Goal: Task Accomplishment & Management: Use online tool/utility

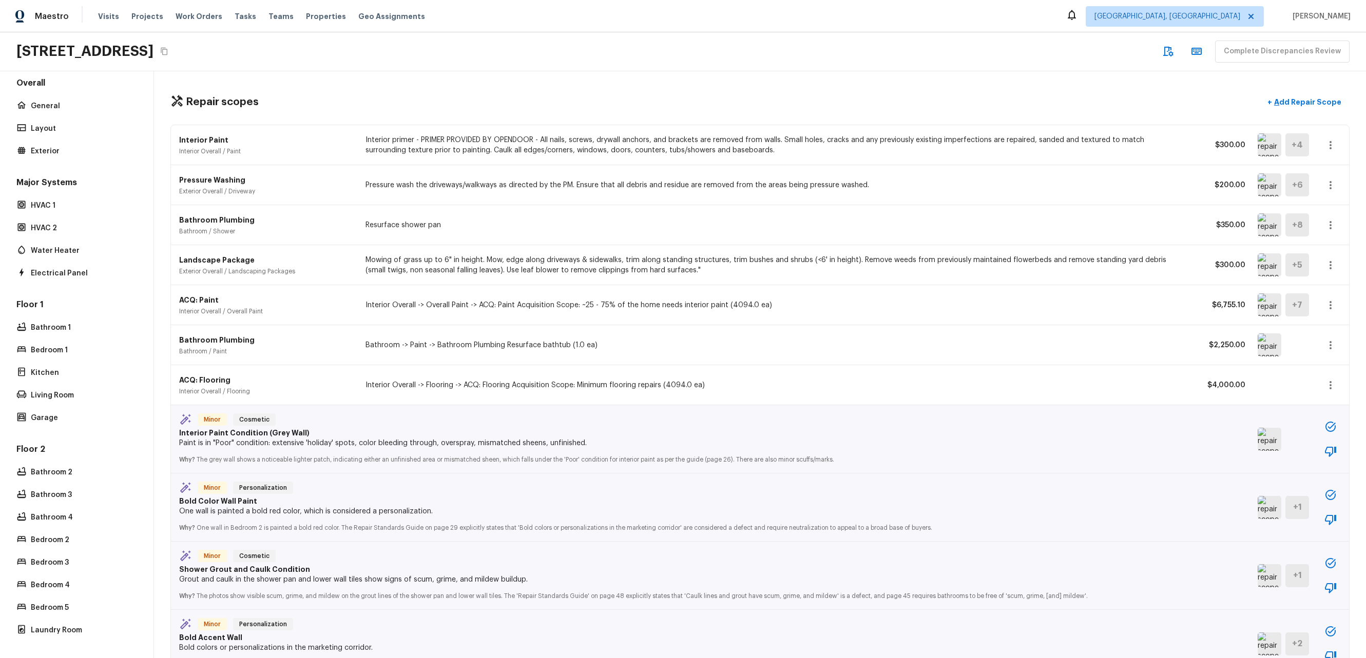
click at [1265, 348] on img at bounding box center [1269, 345] width 24 height 23
click at [1324, 347] on icon "button" at bounding box center [1330, 345] width 12 height 12
click at [1230, 370] on div at bounding box center [683, 329] width 1366 height 658
click at [1324, 346] on button "button" at bounding box center [1330, 345] width 21 height 21
click at [1305, 452] on li "Go To Question" at bounding box center [1326, 436] width 67 height 31
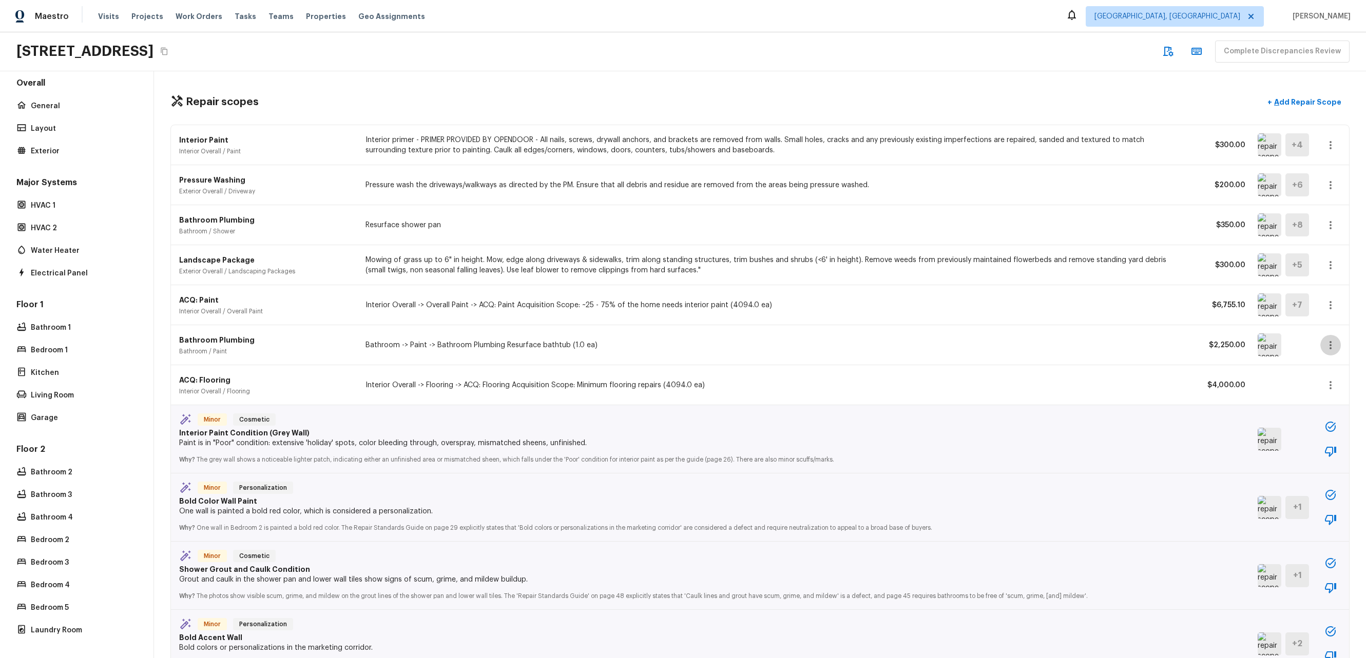
click at [1329, 341] on icon "button" at bounding box center [1330, 345] width 2 height 8
click at [1312, 438] on li "Go To Question" at bounding box center [1326, 436] width 67 height 31
click at [1324, 350] on icon "button" at bounding box center [1330, 345] width 12 height 12
click at [1172, 373] on div at bounding box center [683, 329] width 1366 height 658
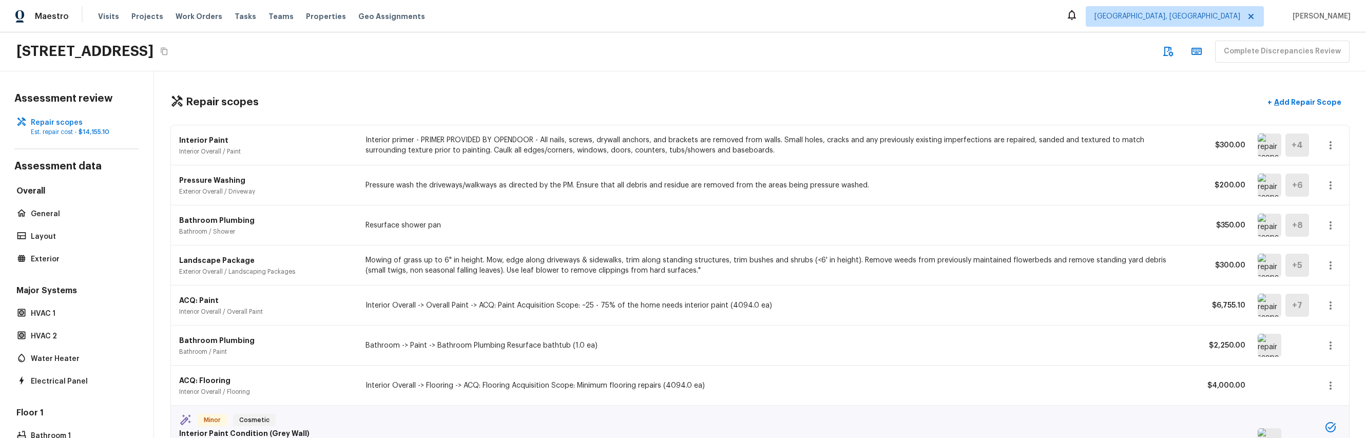
click at [1258, 337] on img at bounding box center [1269, 345] width 24 height 23
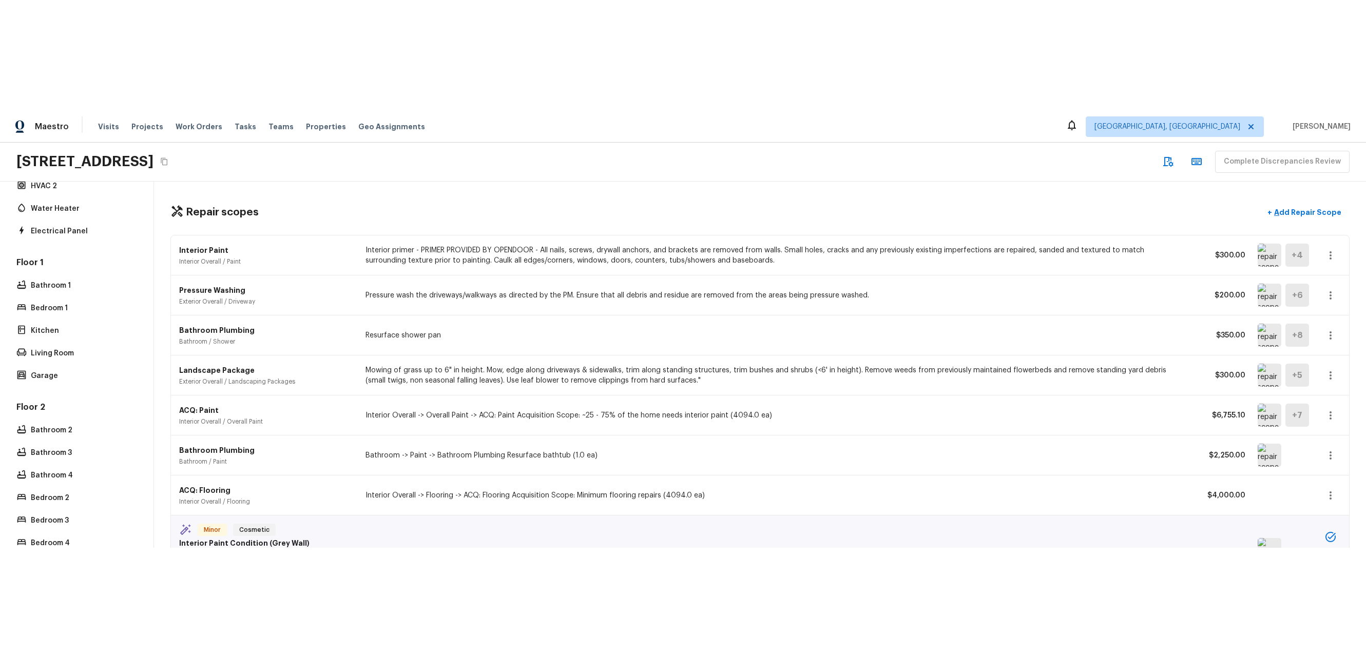
scroll to position [336, 0]
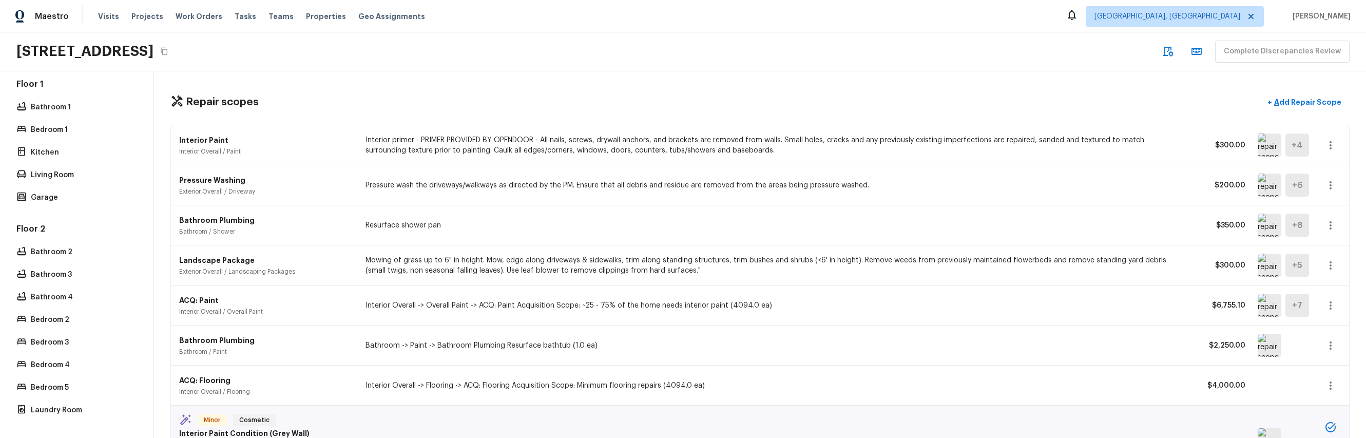
click at [94, 274] on div "Floor 2 Bathroom 2 Bathroom 3 Bathroom 4 Bedroom 2 Bedroom 3 Bedroom 4 Bedroom …" at bounding box center [76, 320] width 125 height 194
click at [89, 281] on div "Floor 2 Bathroom 2 Bathroom 3 Bathroom 4 Bedroom 2 Bedroom 3 Bedroom 4 Bedroom …" at bounding box center [76, 320] width 125 height 194
click at [67, 102] on p "Bathroom 1" at bounding box center [82, 107] width 102 height 10
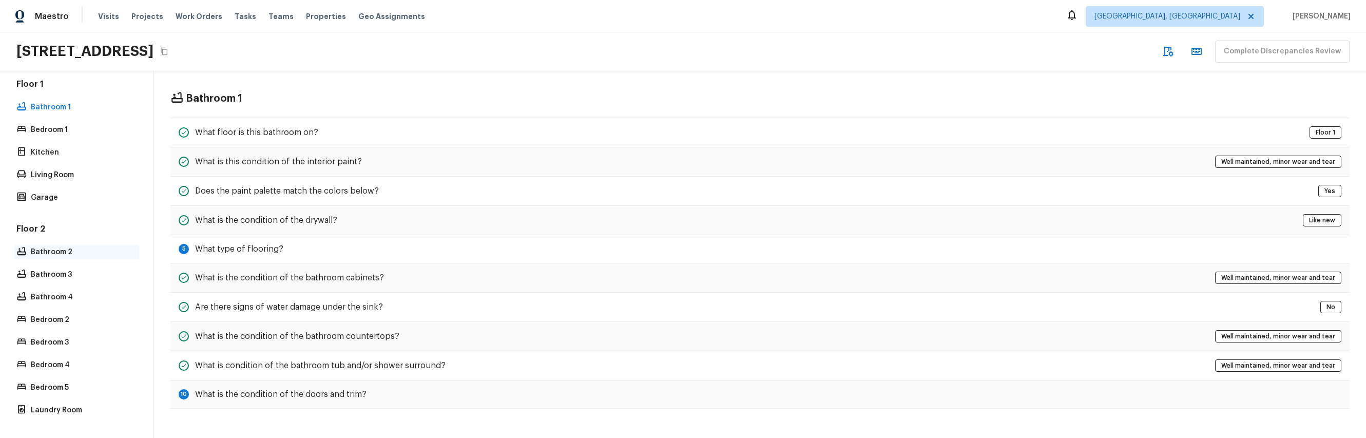
click at [62, 247] on p "Bathroom 2" at bounding box center [82, 252] width 102 height 10
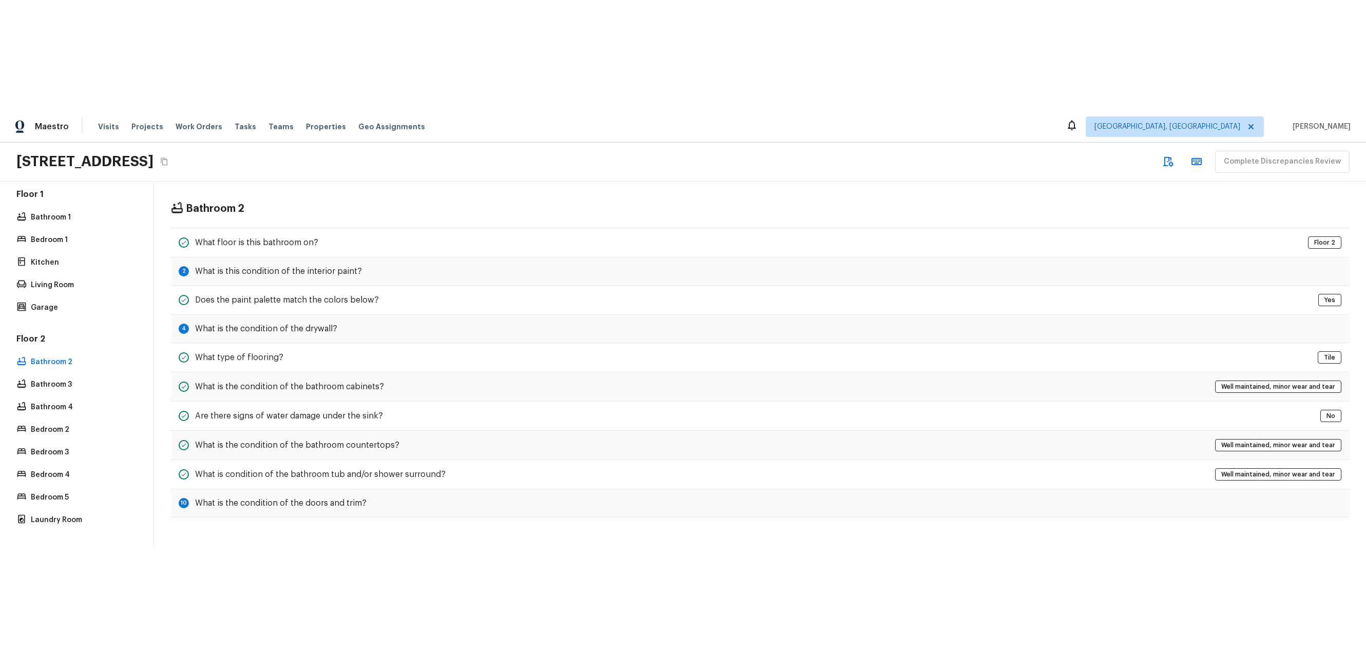
scroll to position [115, 0]
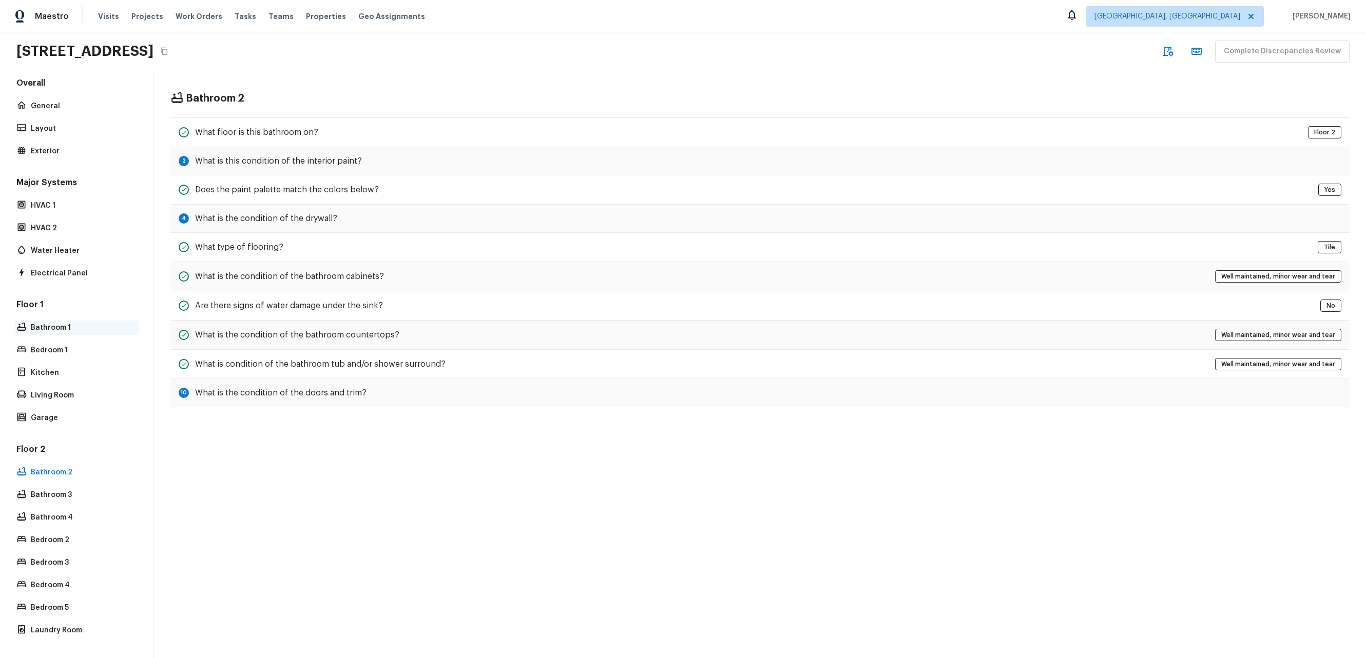
click at [108, 323] on p "Bathroom 1" at bounding box center [82, 328] width 102 height 10
click at [107, 323] on p "Bathroom 1" at bounding box center [82, 328] width 102 height 10
click at [105, 332] on div "Floor 1 Bathroom 1 Bedroom 1 Kitchen Living Room Garage" at bounding box center [76, 362] width 125 height 126
click at [96, 188] on div "Major Systems HVAC 1 HVAC 2 Water Heater Electrical Panel" at bounding box center [76, 229] width 125 height 104
click at [68, 201] on p "HVAC 1" at bounding box center [82, 206] width 102 height 10
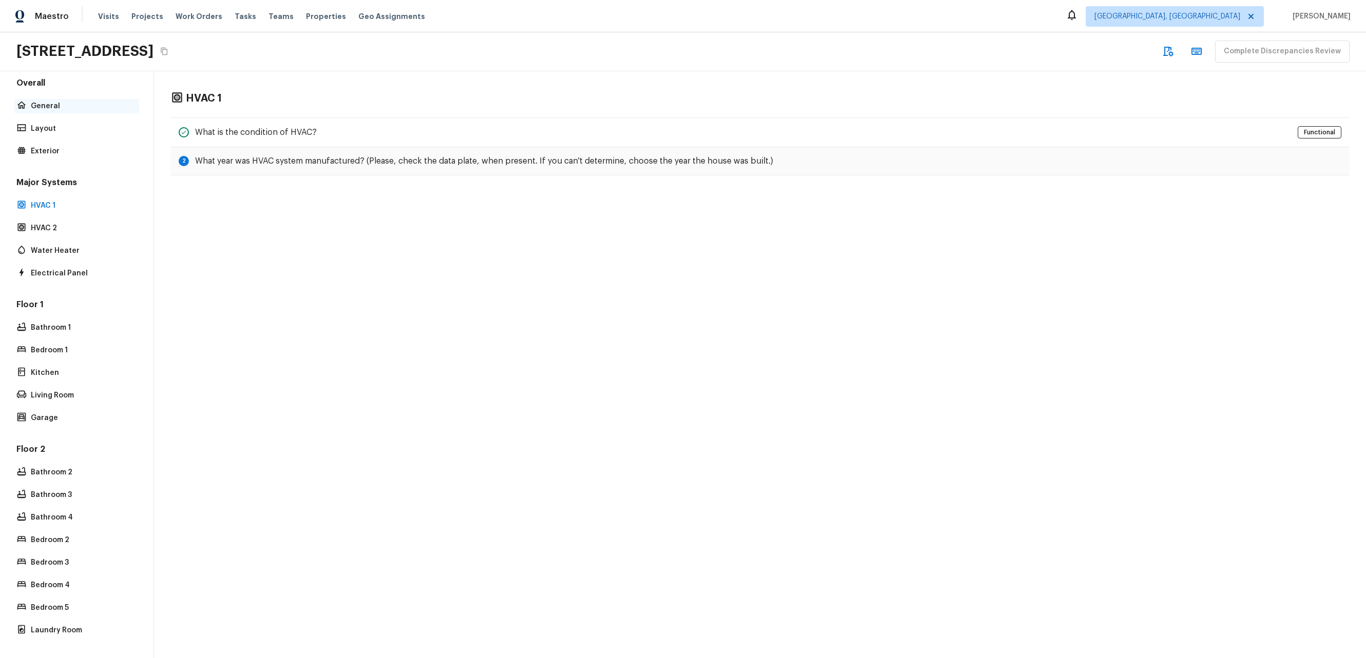
click at [84, 104] on div "General" at bounding box center [76, 106] width 125 height 14
